Goal: Task Accomplishment & Management: Use online tool/utility

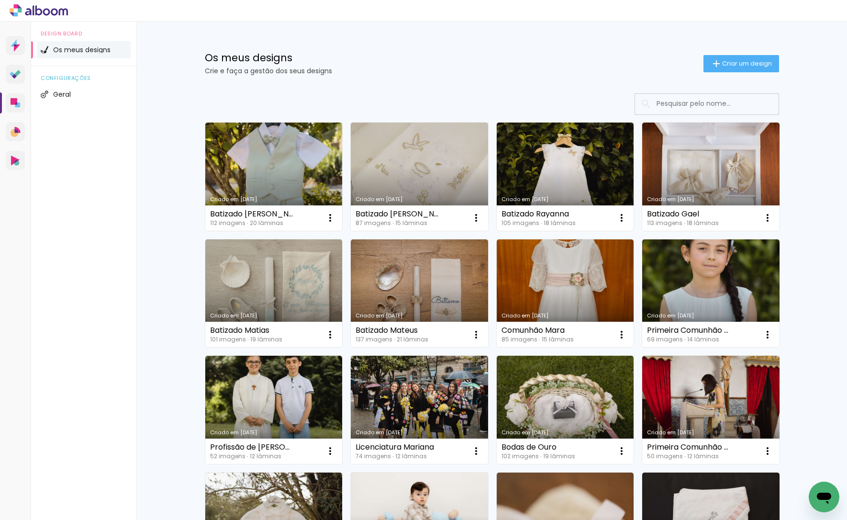
click at [286, 274] on link "Criado em [DATE]" at bounding box center [273, 293] width 137 height 108
